Goal: Information Seeking & Learning: Find specific page/section

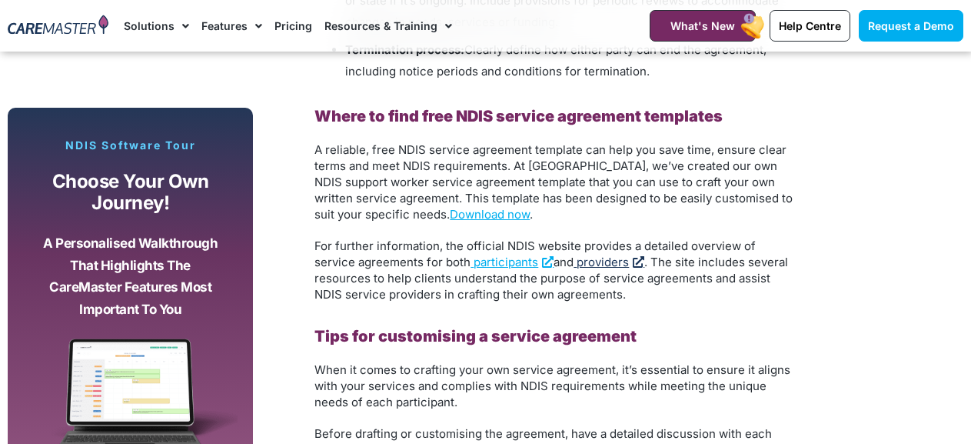
click at [613, 262] on span "providers" at bounding box center [603, 261] width 52 height 15
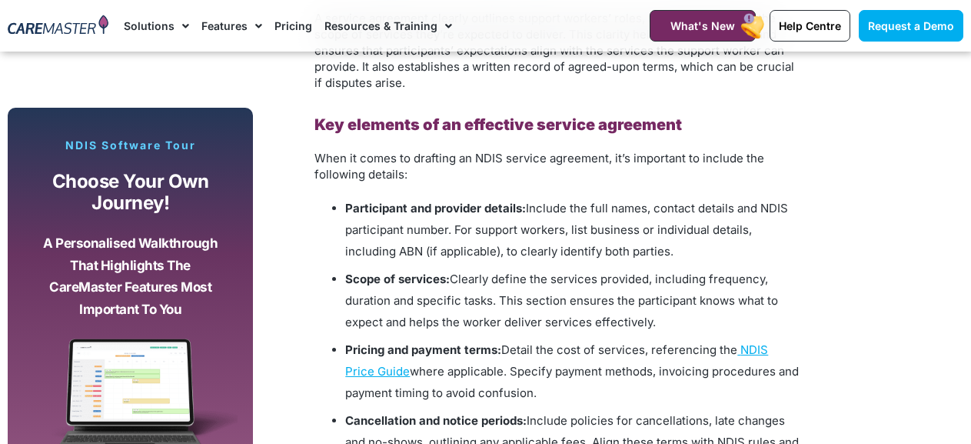
scroll to position [1538, 0]
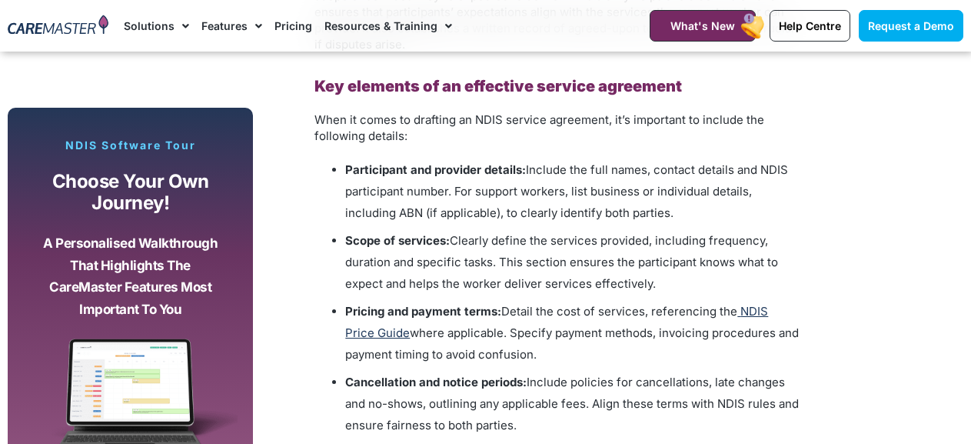
click at [760, 309] on span "NDIS Price Guide" at bounding box center [556, 322] width 423 height 36
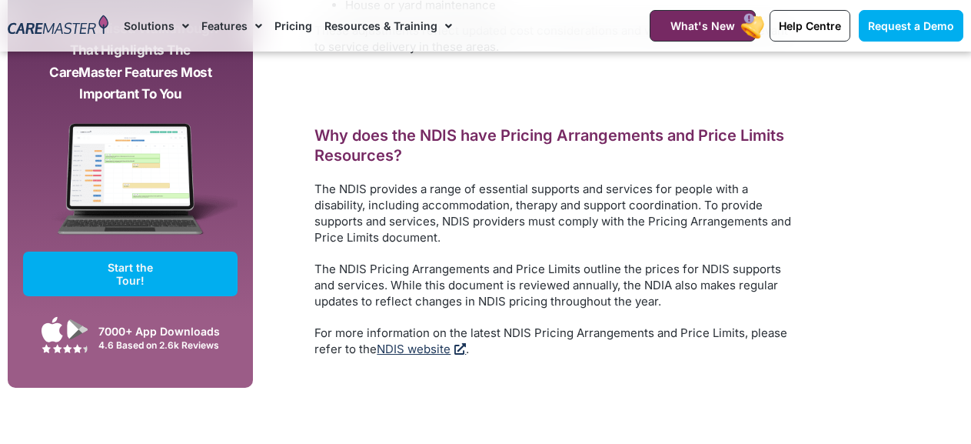
scroll to position [3152, 0]
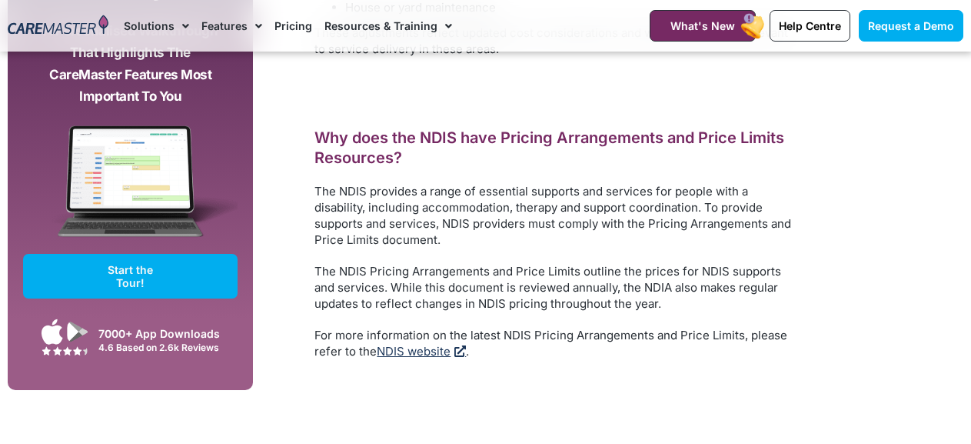
click at [409, 344] on link "NDIS website" at bounding box center [421, 351] width 89 height 15
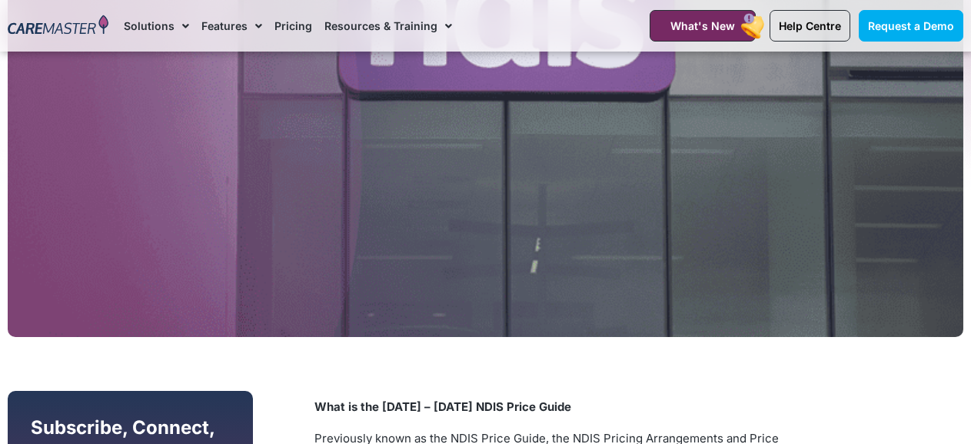
scroll to position [594, 0]
